Goal: Communication & Community: Share content

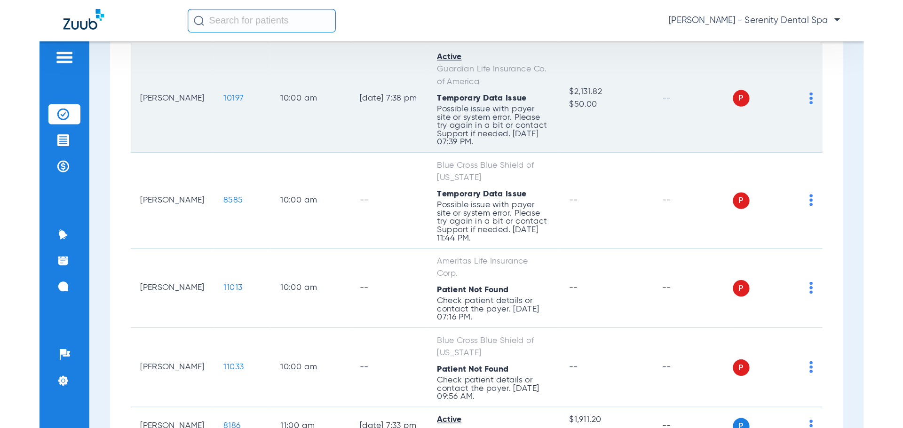
scroll to position [314, 0]
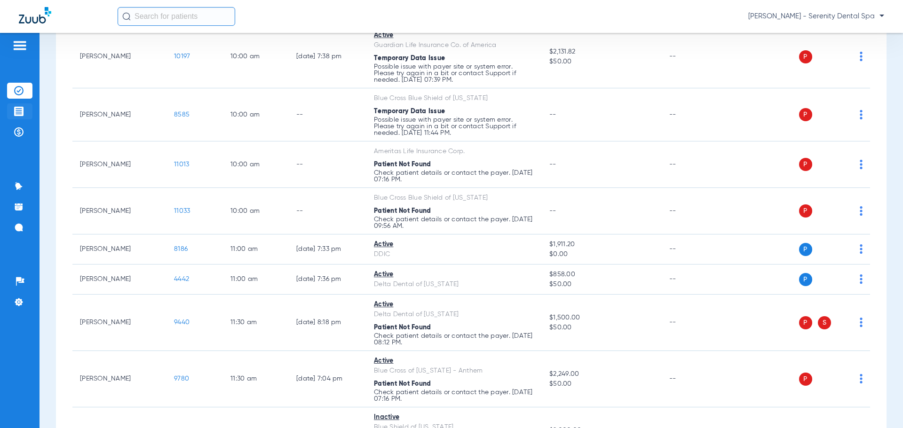
click at [16, 114] on img at bounding box center [18, 111] width 9 height 9
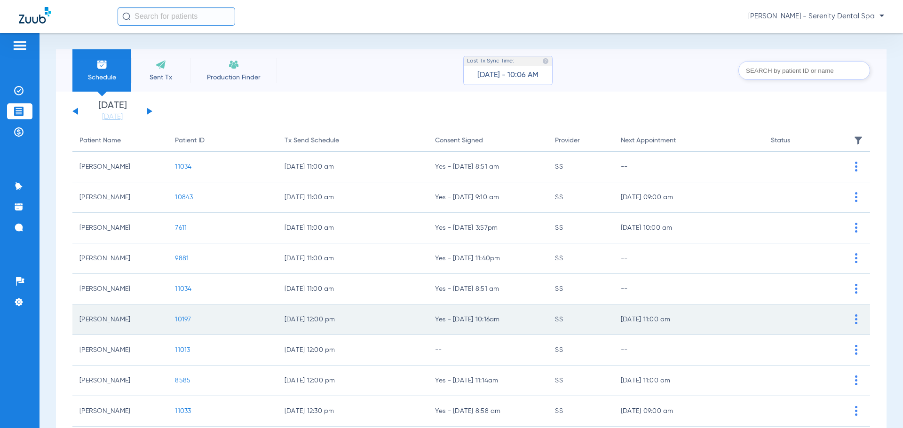
click at [183, 325] on td "10197" at bounding box center [222, 320] width 109 height 31
click at [181, 320] on span "10197" at bounding box center [183, 320] width 16 height 7
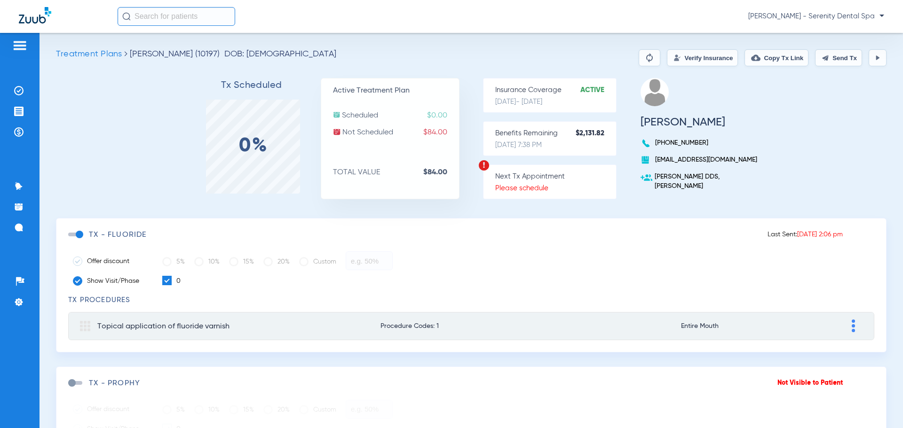
click at [654, 59] on img at bounding box center [878, 58] width 8 height 8
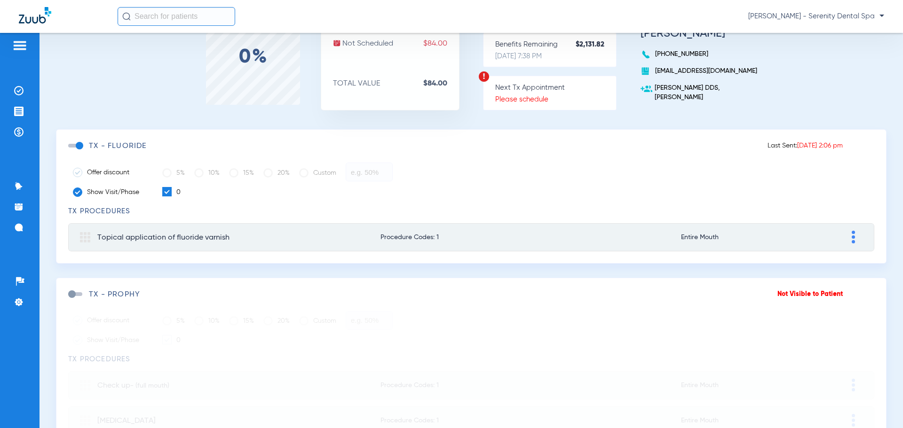
scroll to position [137, 0]
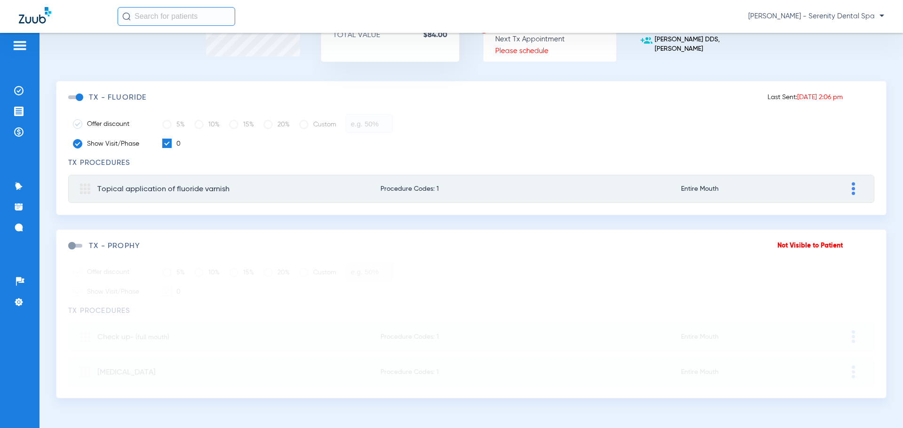
click at [72, 246] on span at bounding box center [75, 246] width 14 height 4
click at [70, 251] on input "checkbox" at bounding box center [70, 251] width 0 height 0
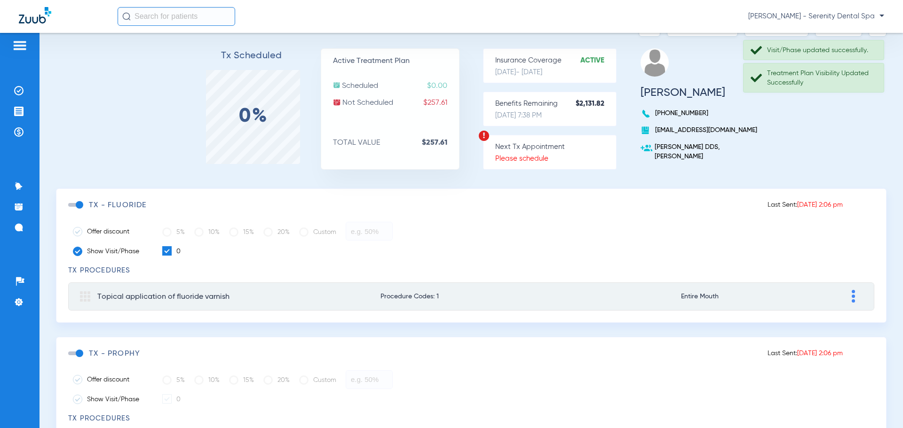
scroll to position [0, 0]
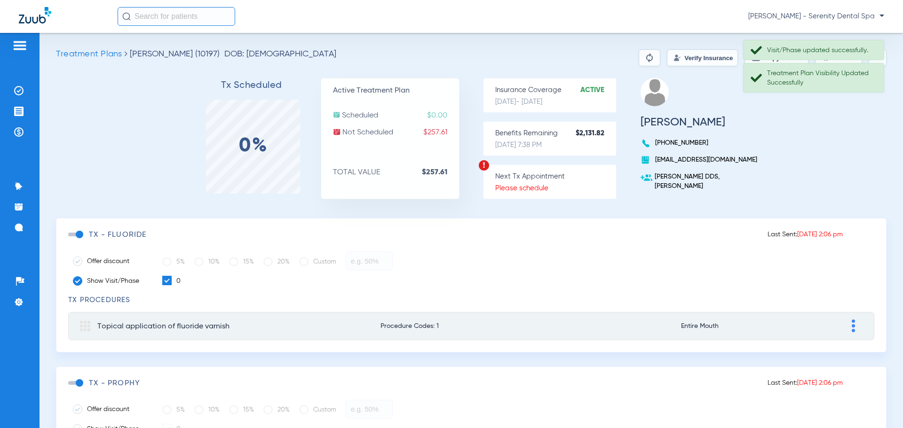
click at [654, 150] on div "Tx Scheduled 0% Active Treatment Plan Scheduled $0.00 Not Scheduled $257.61 TOT…" at bounding box center [471, 148] width 831 height 140
click at [654, 149] on div "Tx Scheduled 0% Active Treatment Plan Scheduled $0.00 Not Scheduled $257.61 TOT…" at bounding box center [471, 148] width 831 height 140
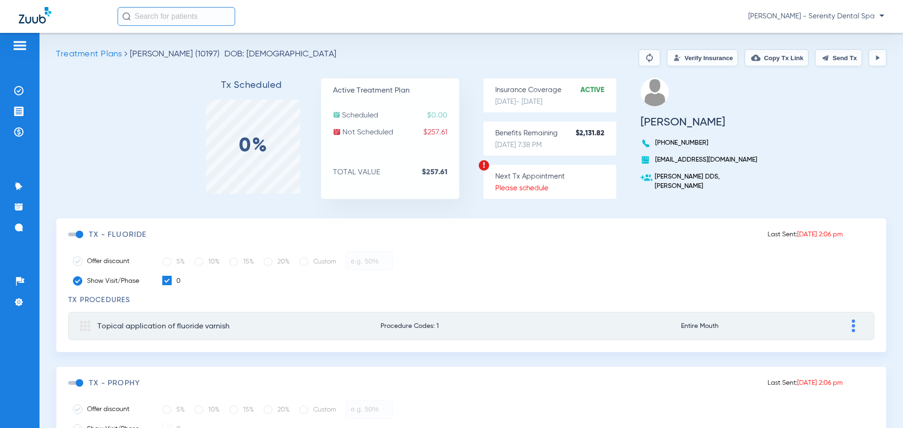
click at [654, 59] on button "Send Tx" at bounding box center [838, 57] width 47 height 17
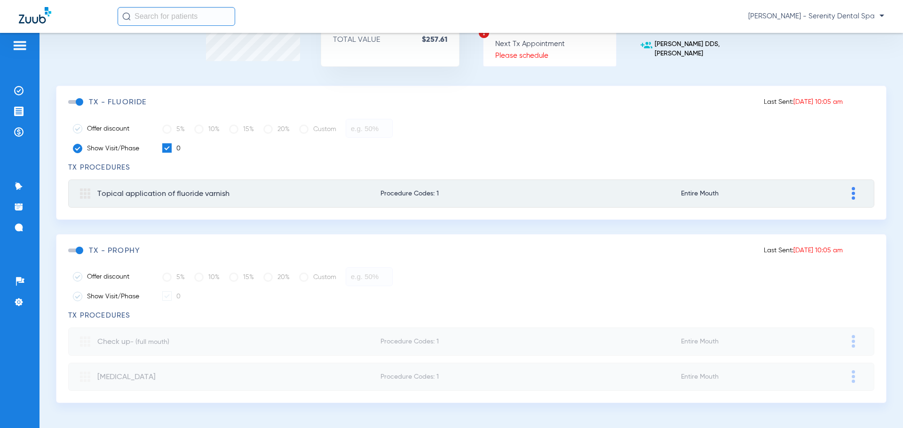
scroll to position [137, 0]
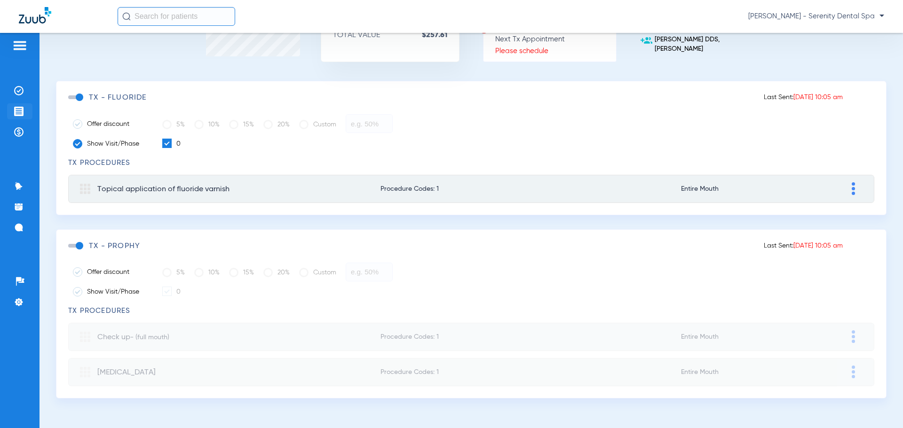
click at [20, 112] on img at bounding box center [18, 111] width 9 height 9
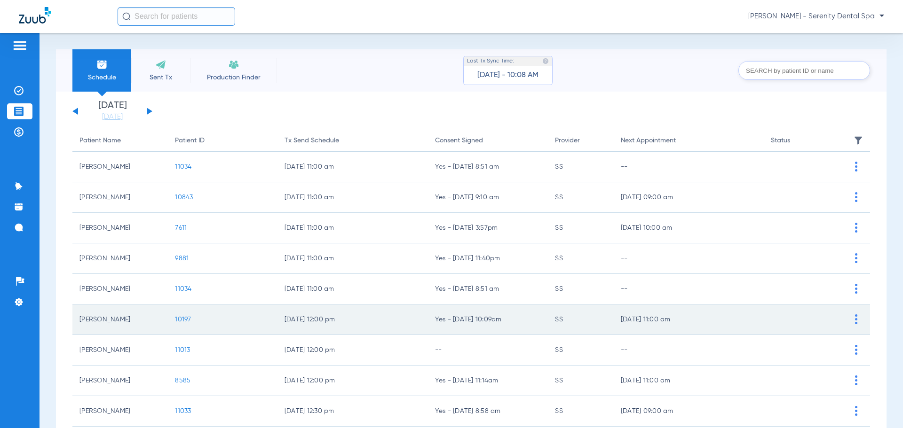
click at [187, 321] on span "10197" at bounding box center [183, 320] width 16 height 7
